Goal: Task Accomplishment & Management: Manage account settings

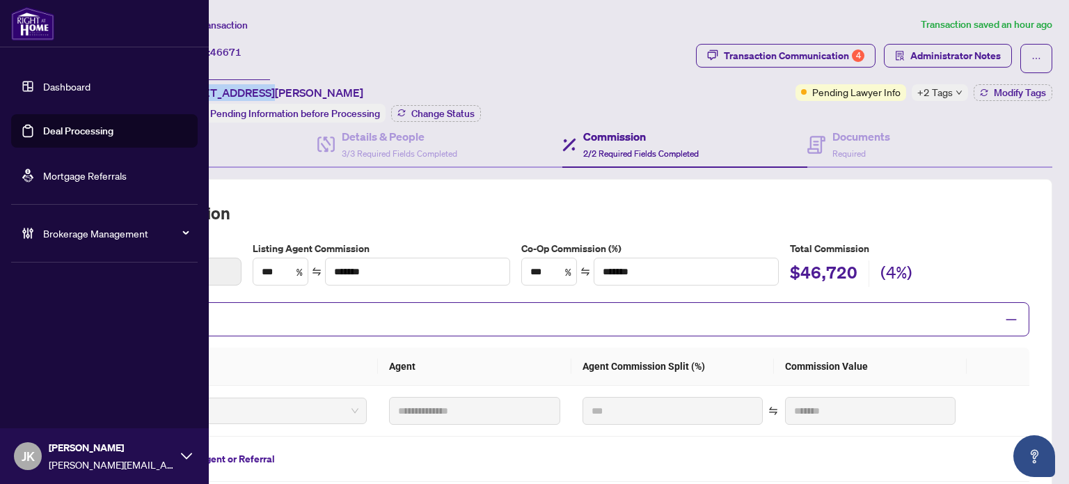
click at [113, 133] on link "Deal Processing" at bounding box center [78, 131] width 70 height 13
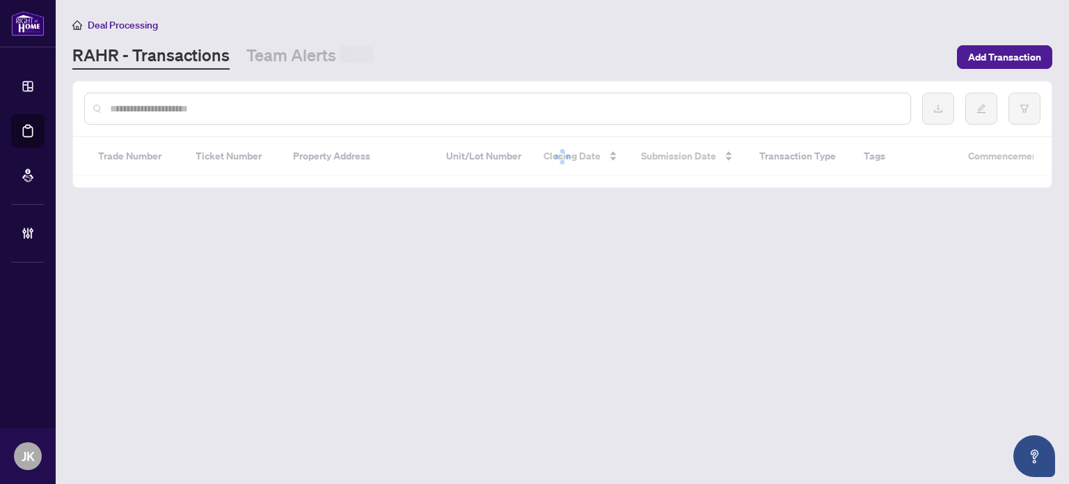
click at [291, 102] on input "text" at bounding box center [504, 108] width 789 height 15
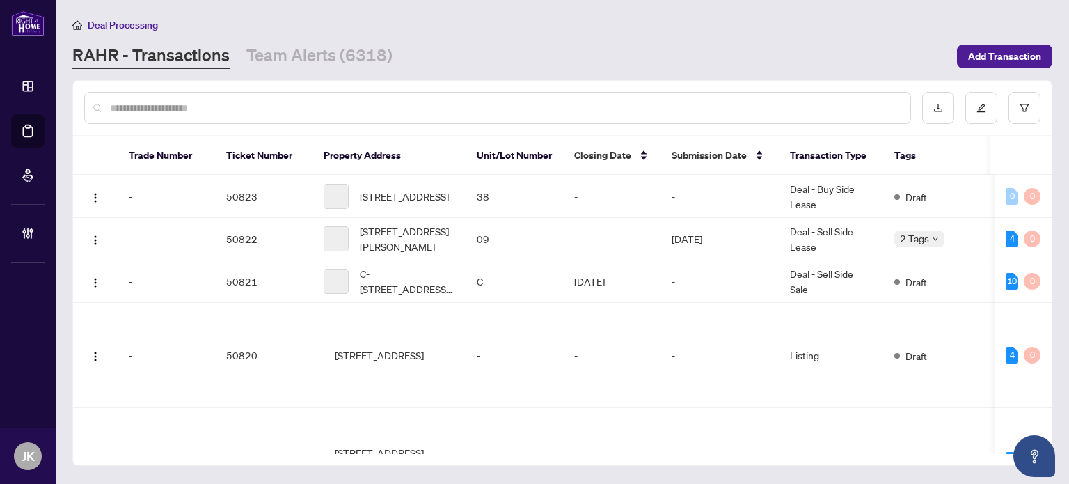
click at [290, 107] on input "text" at bounding box center [504, 107] width 789 height 15
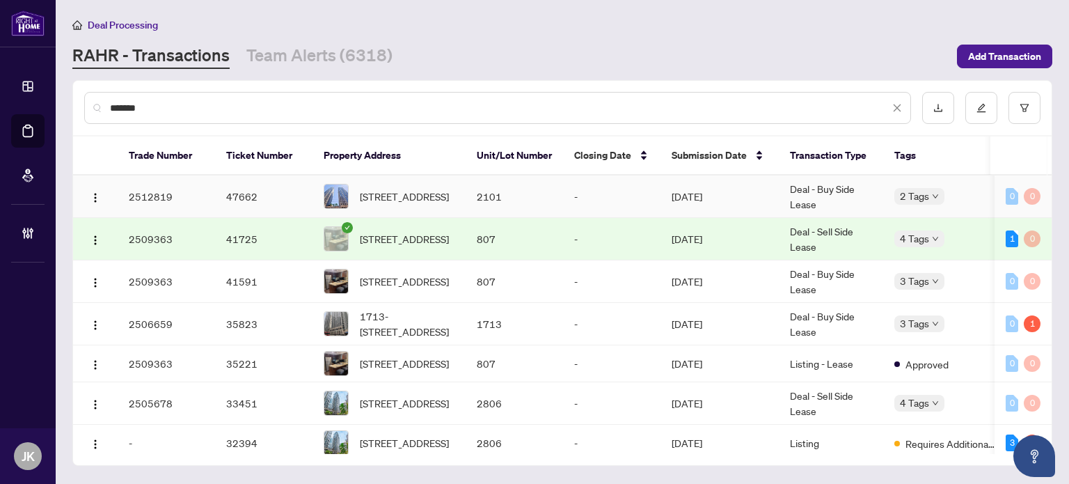
type input "*******"
click at [710, 185] on td "[DATE]" at bounding box center [720, 196] width 118 height 42
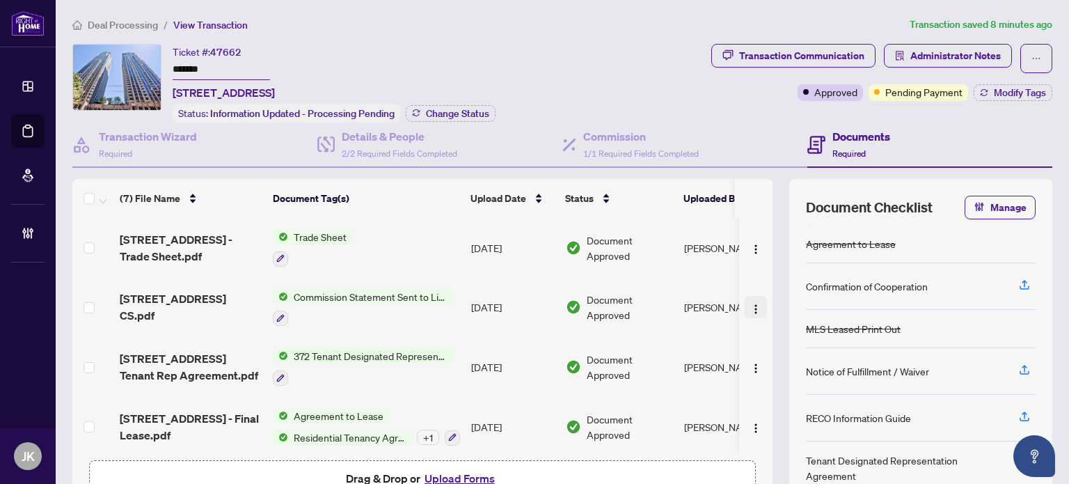
click at [750, 303] on img "button" at bounding box center [755, 308] width 11 height 11
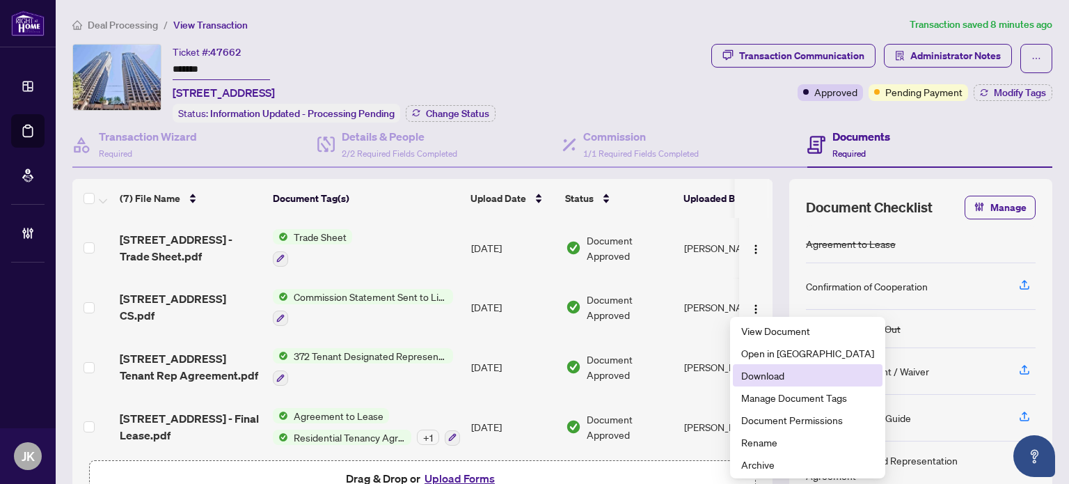
click at [796, 374] on span "Download" at bounding box center [807, 375] width 133 height 15
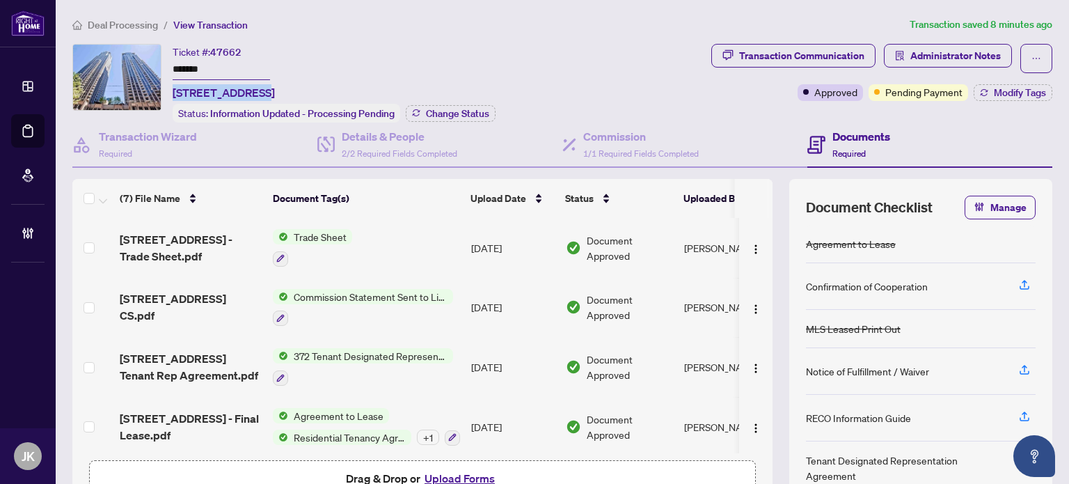
drag, startPoint x: 258, startPoint y: 92, endPoint x: 171, endPoint y: 90, distance: 87.0
click at [171, 90] on div "Ticket #: 47662 ******* [STREET_ADDRESS] Status: Information Updated - Processi…" at bounding box center [388, 83] width 633 height 79
copy span "[STREET_ADDRESS]"
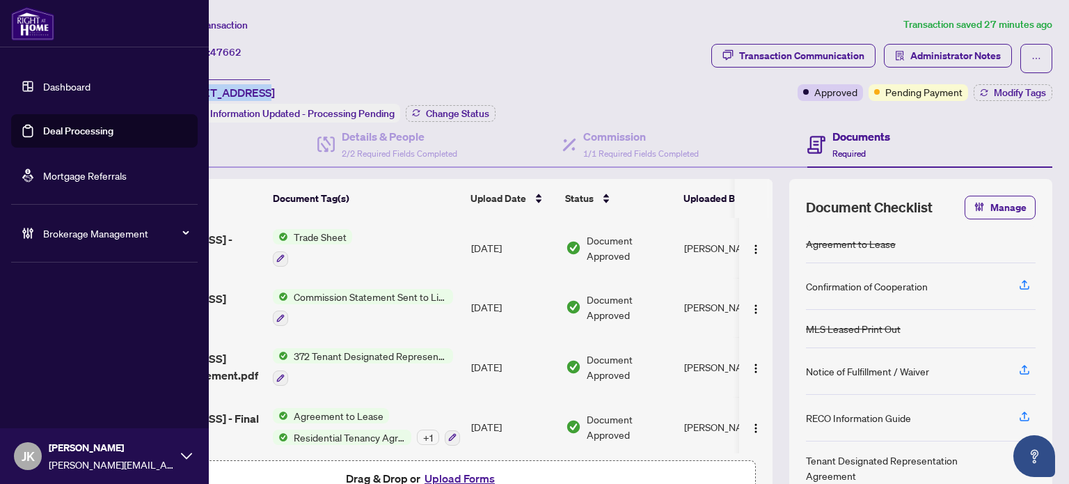
drag, startPoint x: 81, startPoint y: 139, endPoint x: 97, endPoint y: 133, distance: 16.9
click at [81, 137] on link "Deal Processing" at bounding box center [78, 131] width 70 height 13
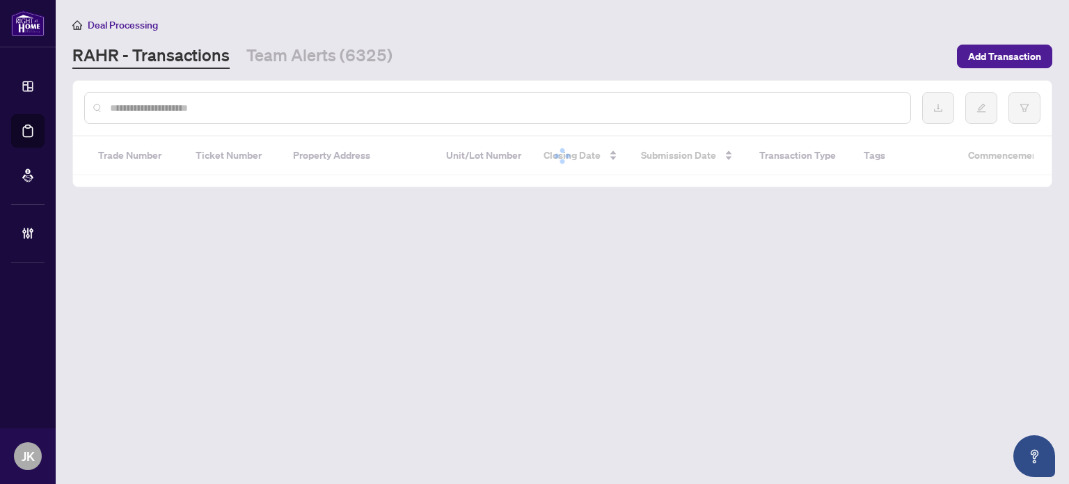
click at [328, 106] on input "text" at bounding box center [504, 107] width 789 height 15
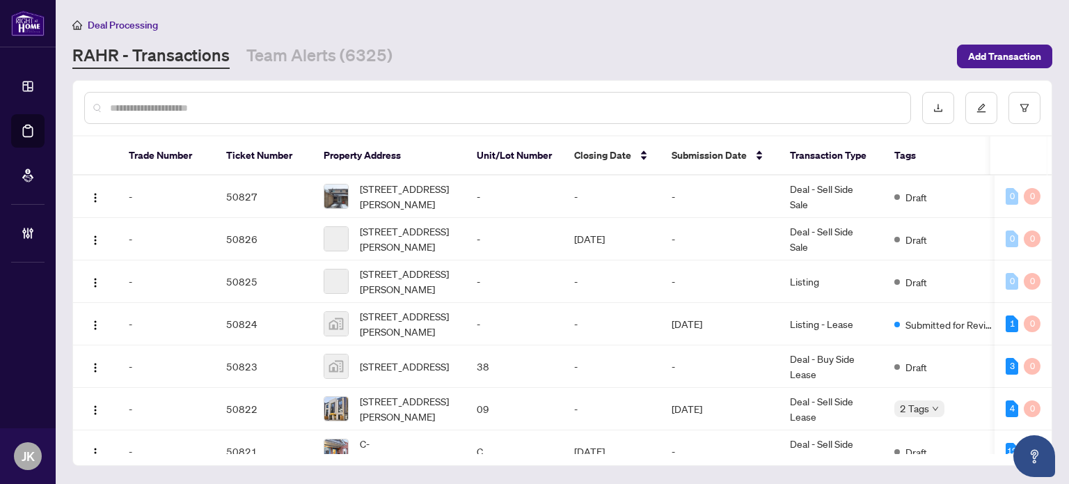
click at [328, 106] on input "text" at bounding box center [504, 107] width 789 height 15
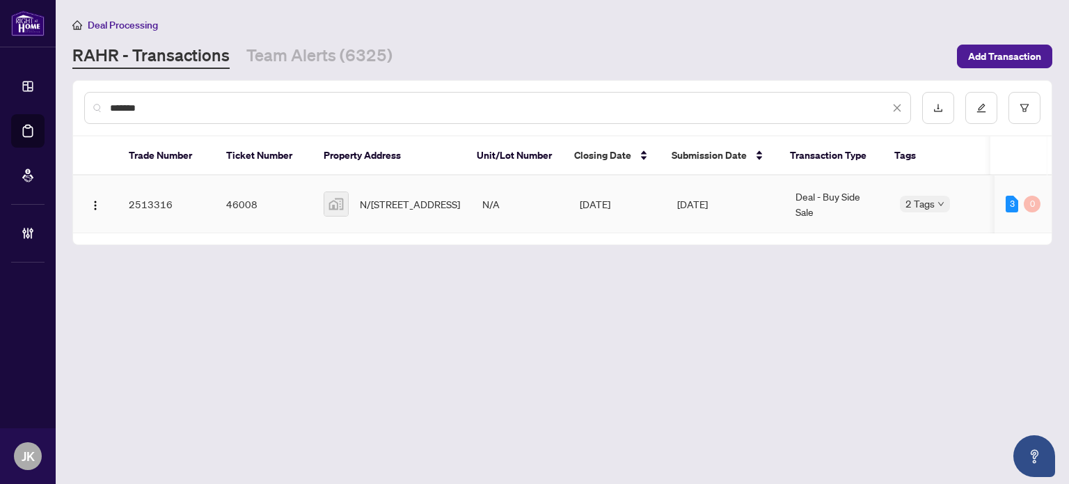
type input "*******"
click at [718, 208] on td "[DATE]" at bounding box center [725, 204] width 118 height 58
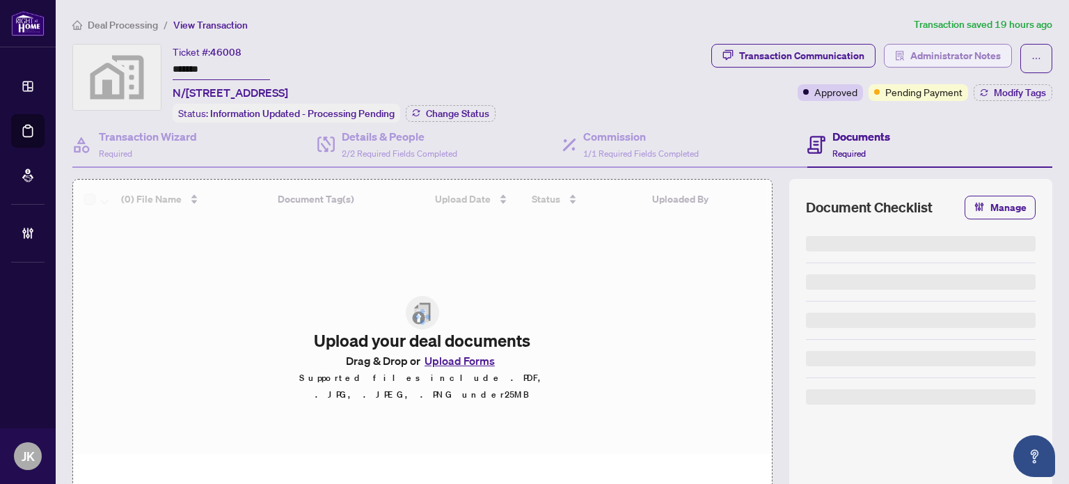
click at [963, 56] on span "Administrator Notes" at bounding box center [955, 56] width 90 height 22
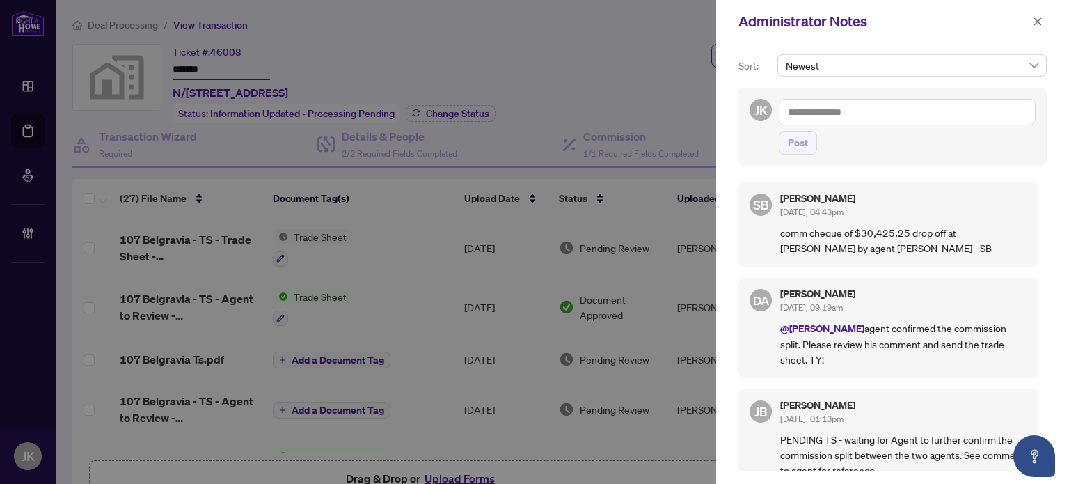
click at [855, 115] on textarea at bounding box center [907, 112] width 257 height 26
click at [835, 125] on span "[PERSON_NAME] Acc ounting" at bounding box center [875, 122] width 125 height 13
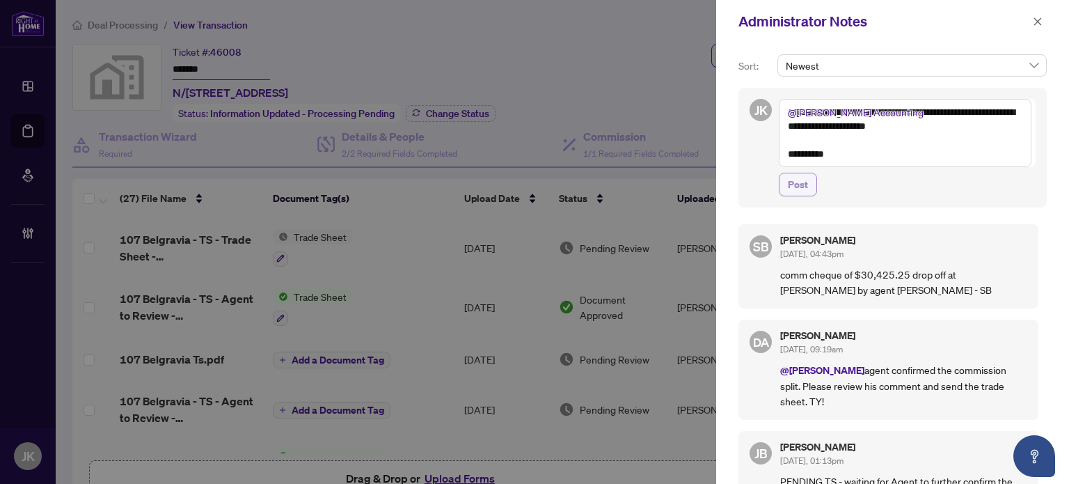
type textarea "**********"
click at [798, 189] on span "Post" at bounding box center [798, 184] width 20 height 22
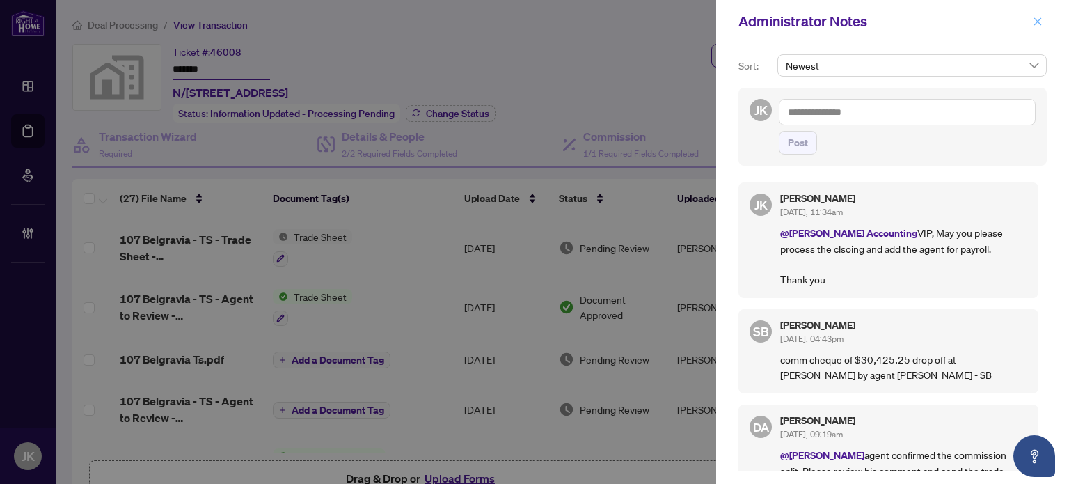
click at [1043, 22] on button "button" at bounding box center [1038, 21] width 18 height 17
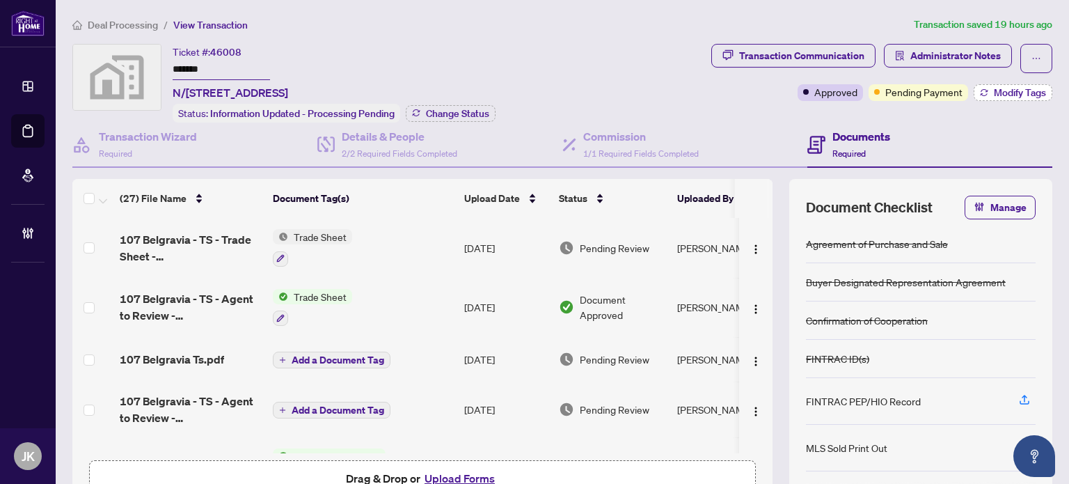
click at [1016, 94] on span "Modify Tags" at bounding box center [1020, 93] width 52 height 10
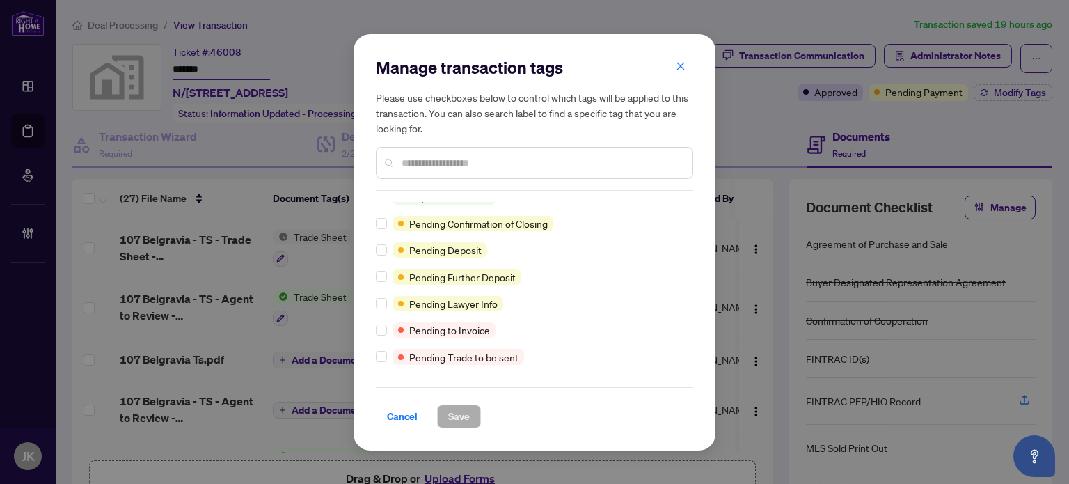
scroll to position [557, 0]
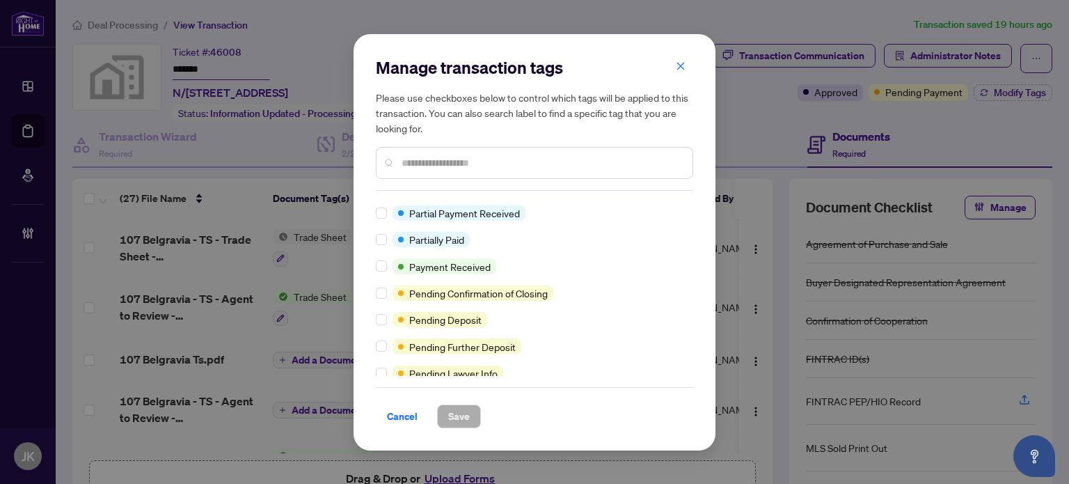
click at [682, 69] on icon "close" at bounding box center [681, 67] width 8 height 8
